Goal: Task Accomplishment & Management: Manage account settings

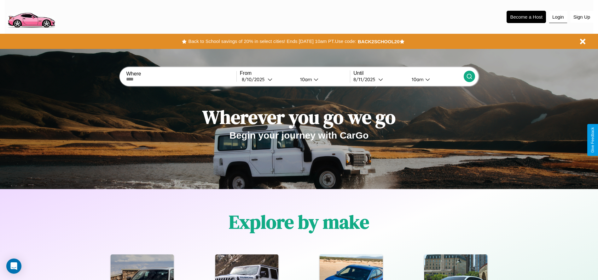
click at [558, 17] on button "Login" at bounding box center [558, 17] width 18 height 12
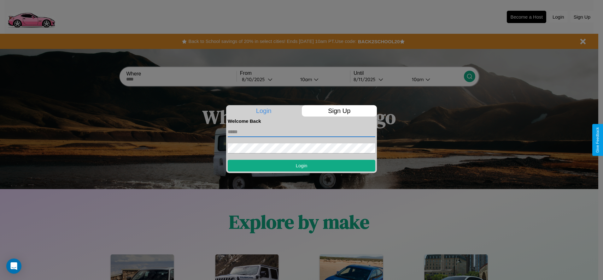
click at [301, 131] on input "text" at bounding box center [302, 132] width 148 height 10
type input "**********"
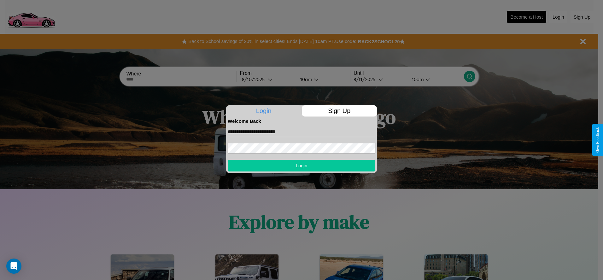
click at [301, 165] on button "Login" at bounding box center [302, 166] width 148 height 12
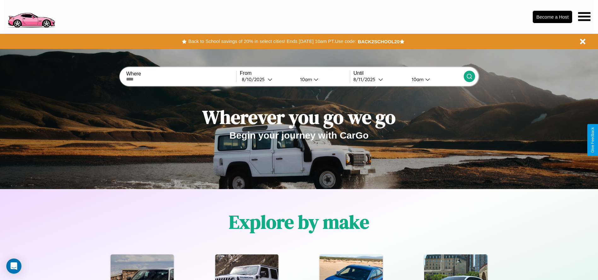
click at [584, 16] on icon at bounding box center [584, 16] width 12 height 9
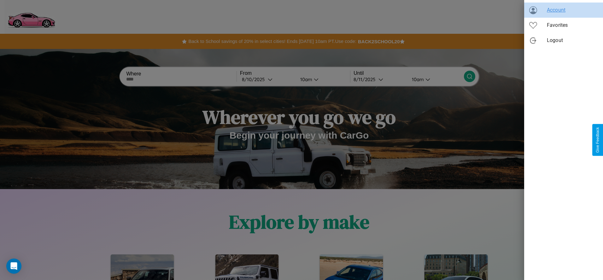
click at [564, 10] on span "Account" at bounding box center [572, 10] width 51 height 8
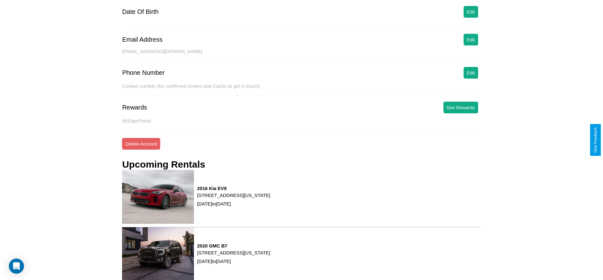
scroll to position [85, 0]
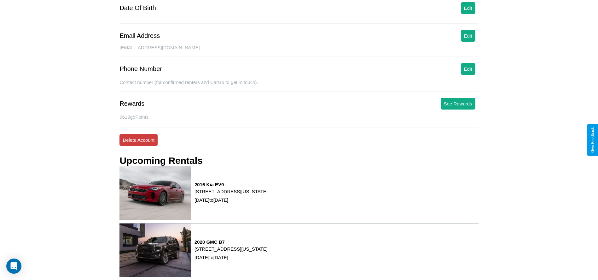
click at [138, 140] on button "Delete Account" at bounding box center [139, 140] width 38 height 12
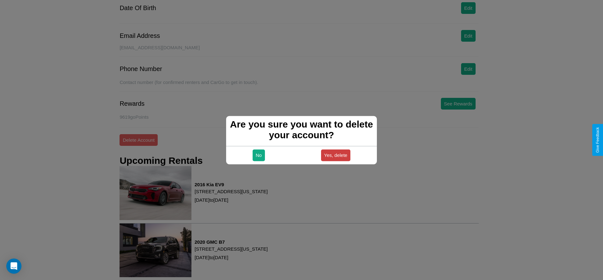
click at [336, 155] on button "Yes, delete" at bounding box center [336, 155] width 30 height 12
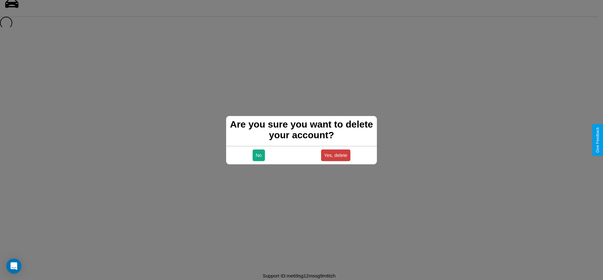
scroll to position [9, 0]
